Goal: Find specific page/section: Find specific page/section

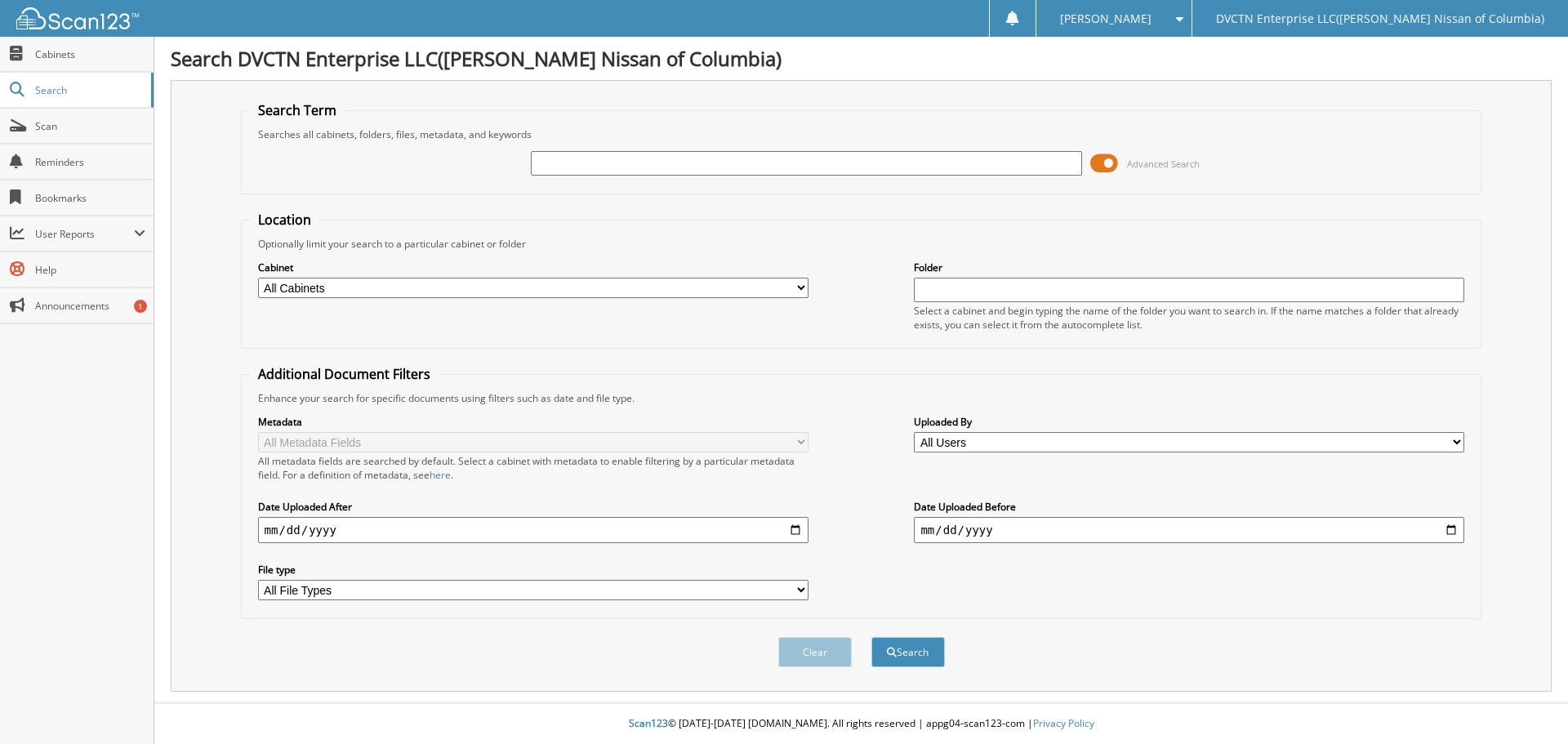
click at [649, 156] on input "text" at bounding box center [806, 163] width 551 height 24
type input "143344"
click at [872, 637] on button "Search" at bounding box center [908, 651] width 73 height 31
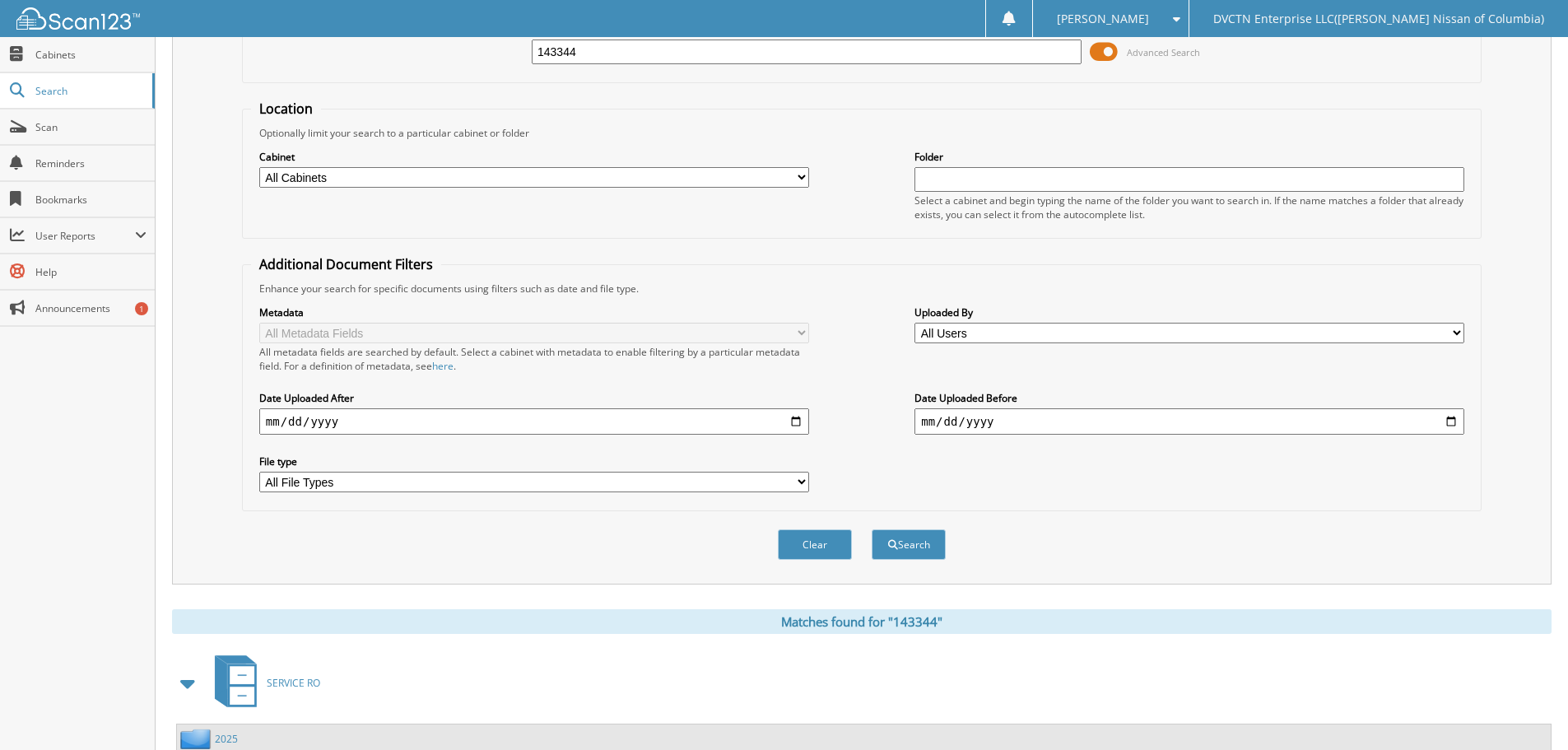
scroll to position [235, 0]
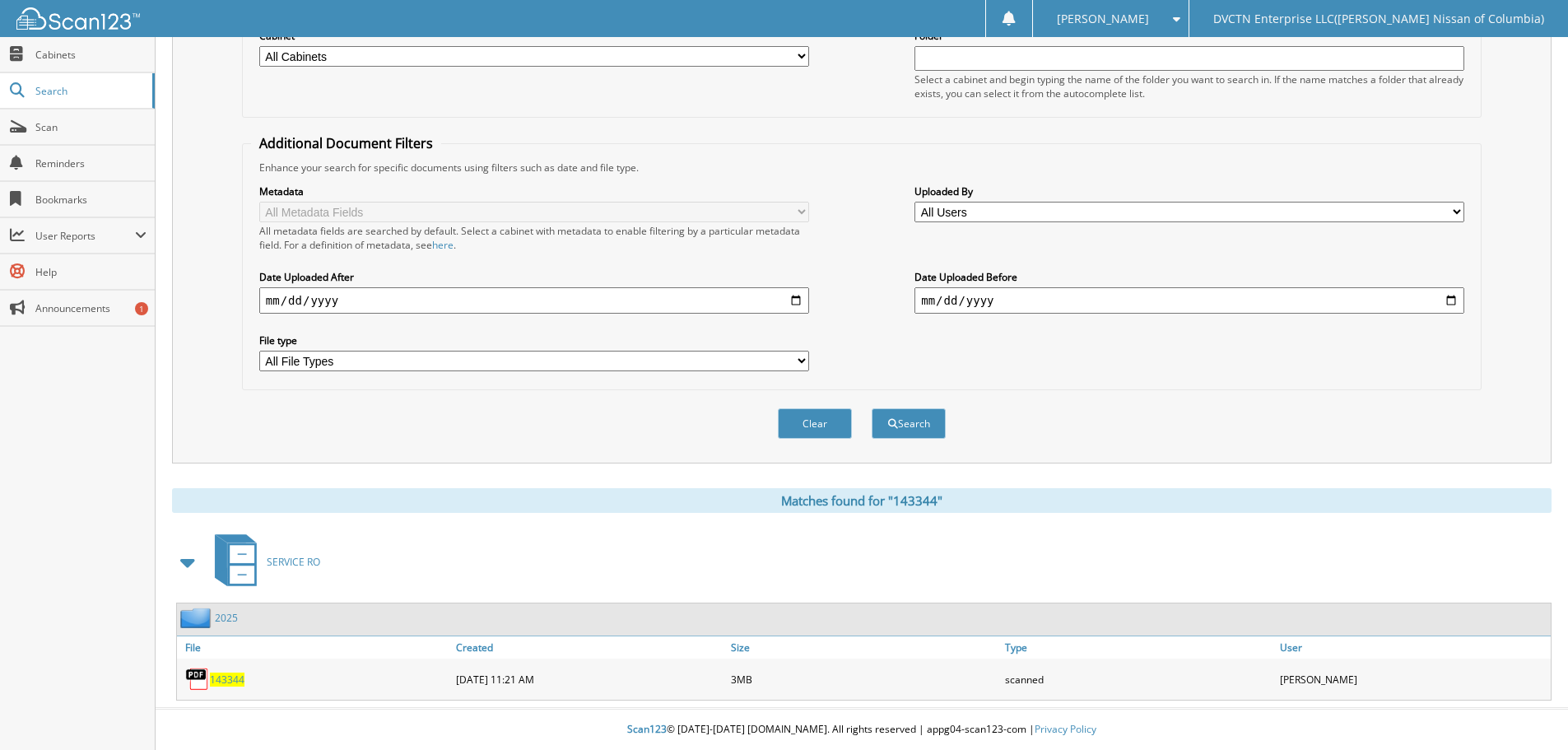
click at [228, 676] on span "143344" at bounding box center [227, 679] width 35 height 14
